Goal: Transaction & Acquisition: Subscribe to service/newsletter

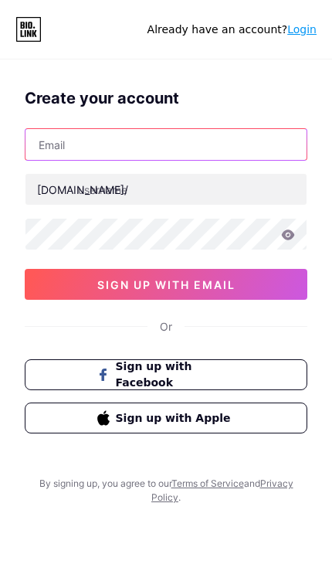
click at [48, 146] on input "text" at bounding box center [166, 144] width 281 height 31
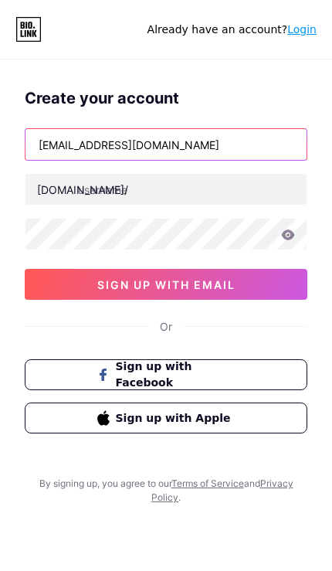
click at [46, 141] on input "[EMAIL_ADDRESS][DOMAIN_NAME]" at bounding box center [166, 144] width 281 height 31
click at [47, 139] on input "[EMAIL_ADDRESS][DOMAIN_NAME]" at bounding box center [166, 144] width 281 height 31
click at [52, 143] on input "[EMAIL_ADDRESS][DOMAIN_NAME]" at bounding box center [166, 144] width 281 height 31
type input "[EMAIL_ADDRESS][DOMAIN_NAME]"
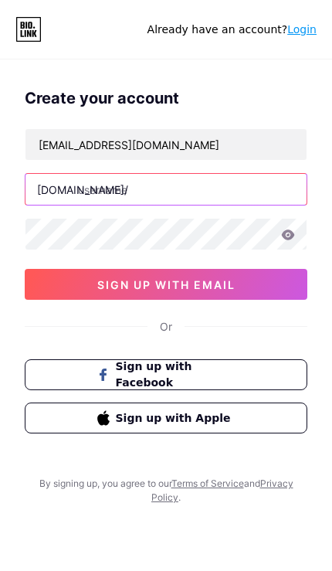
click at [90, 186] on input "text" at bounding box center [166, 189] width 281 height 31
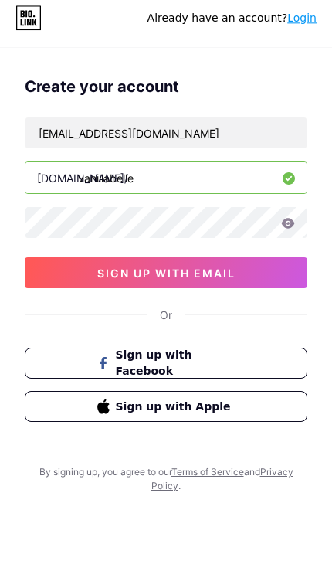
type input "vanillabelle"
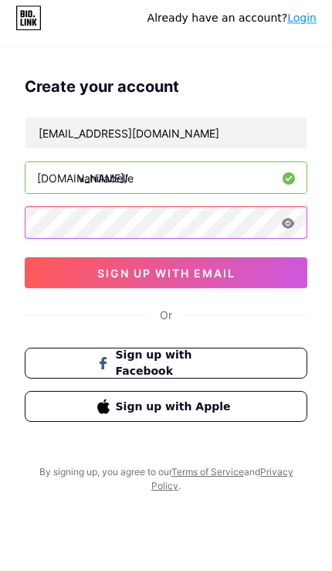
scroll to position [11, 0]
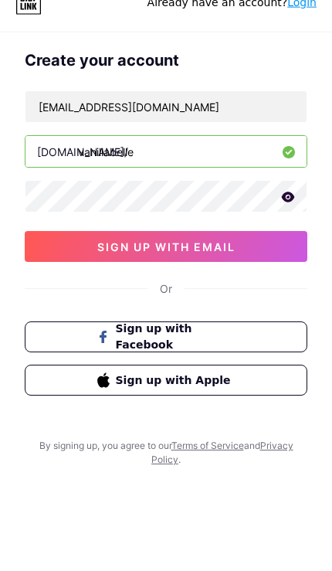
click at [289, 258] on button "sign up with email" at bounding box center [166, 273] width 283 height 31
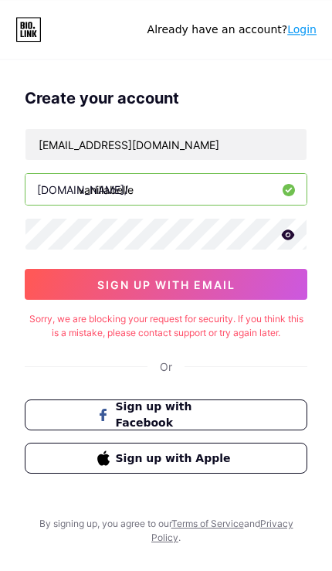
scroll to position [0, 0]
click at [262, 459] on button "Sign up with Apple" at bounding box center [166, 458] width 283 height 31
click at [246, 464] on button "Sign up with Apple" at bounding box center [166, 458] width 283 height 31
